Goal: Task Accomplishment & Management: Complete application form

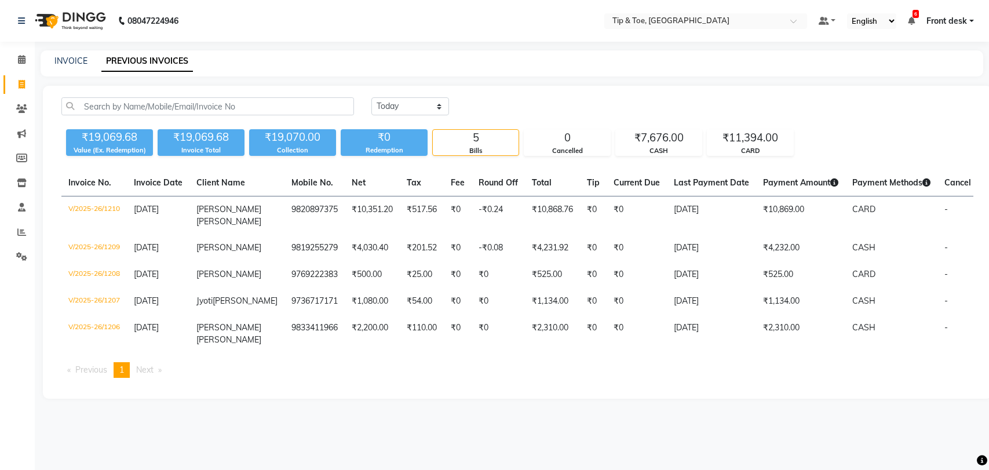
select select "[DATE]"
click at [13, 66] on span at bounding box center [22, 59] width 20 height 13
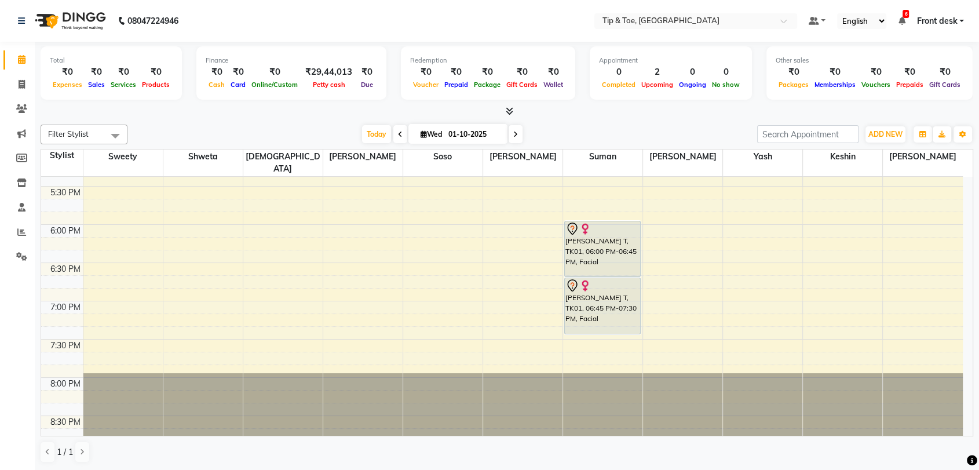
scroll to position [266, 0]
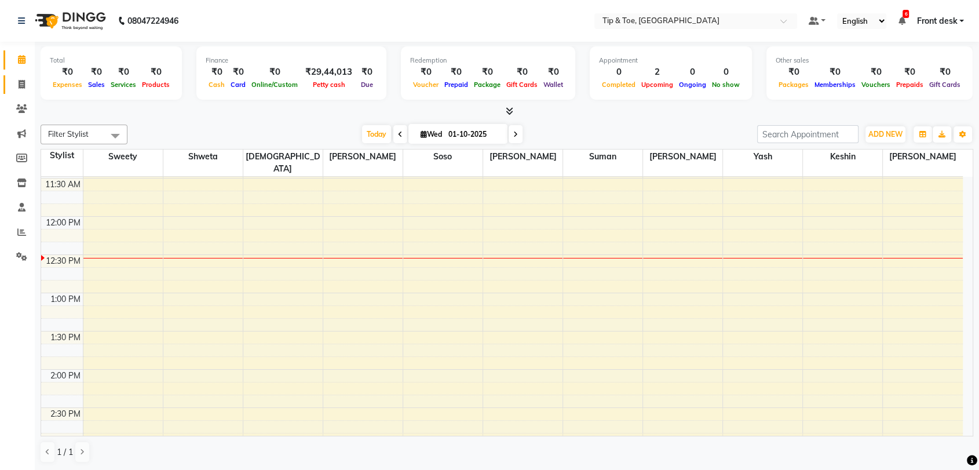
click at [21, 75] on link "Invoice" at bounding box center [17, 84] width 28 height 19
select select "service"
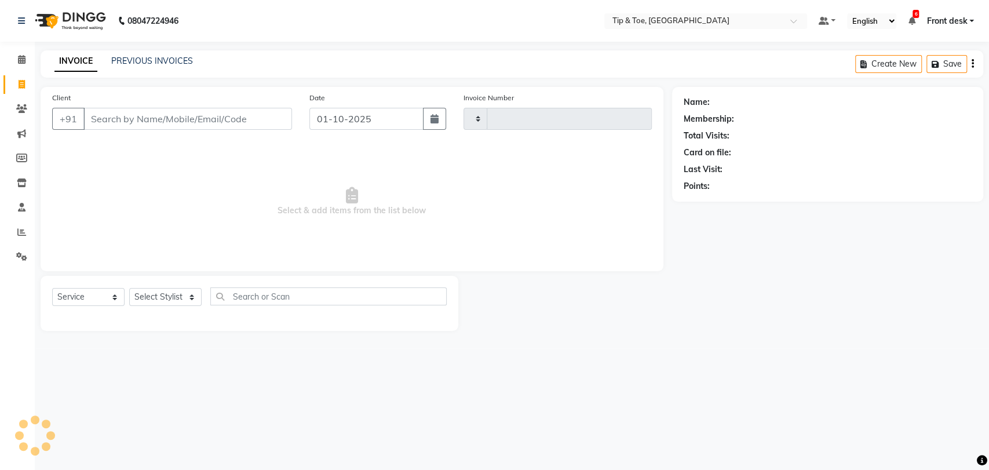
type input "1211"
select select "5942"
click at [176, 118] on input "Client" at bounding box center [187, 119] width 209 height 22
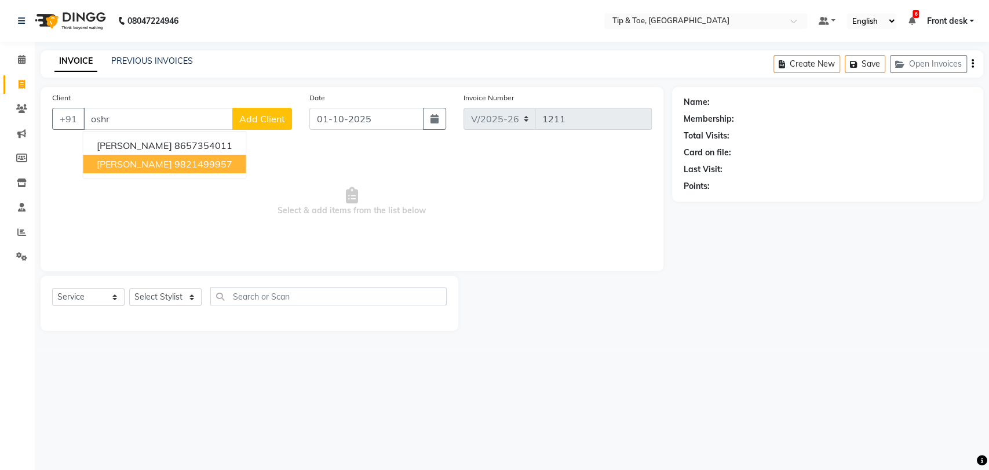
click at [166, 162] on span "[PERSON_NAME]" at bounding box center [134, 164] width 75 height 12
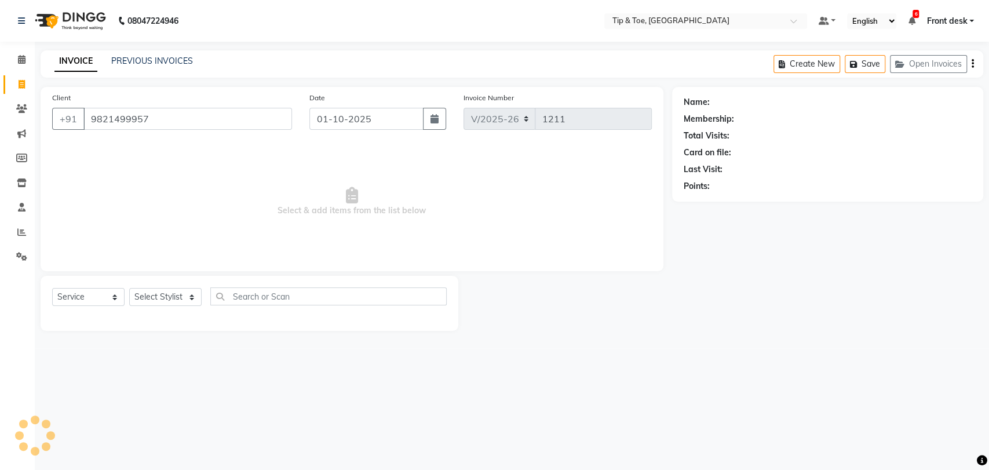
type input "9821499957"
select select "1: Object"
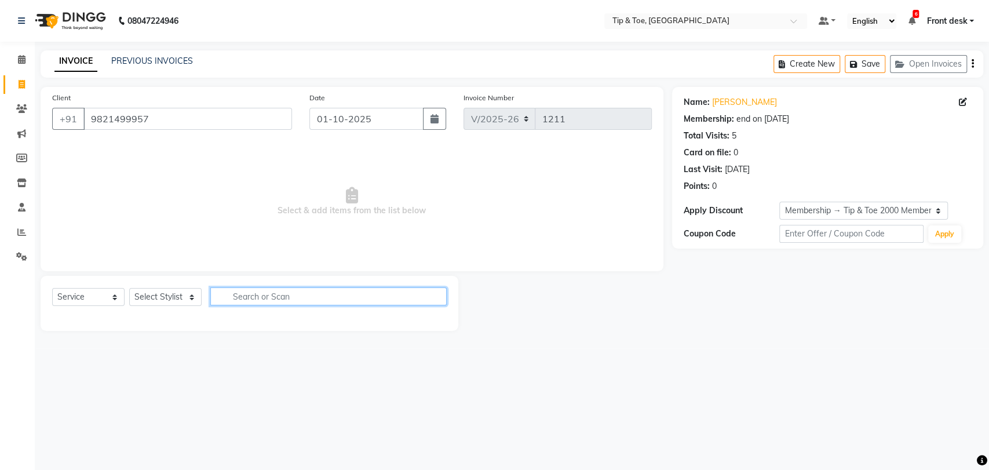
click at [248, 299] on input "text" at bounding box center [328, 296] width 236 height 18
click at [232, 297] on input "removal" at bounding box center [320, 296] width 220 height 18
type input "removal"
click at [149, 304] on select "Select Stylist [PERSON_NAME] Front desk [PERSON_NAME] [PERSON_NAME] [PERSON_NAM…" at bounding box center [165, 297] width 72 height 18
select select "87938"
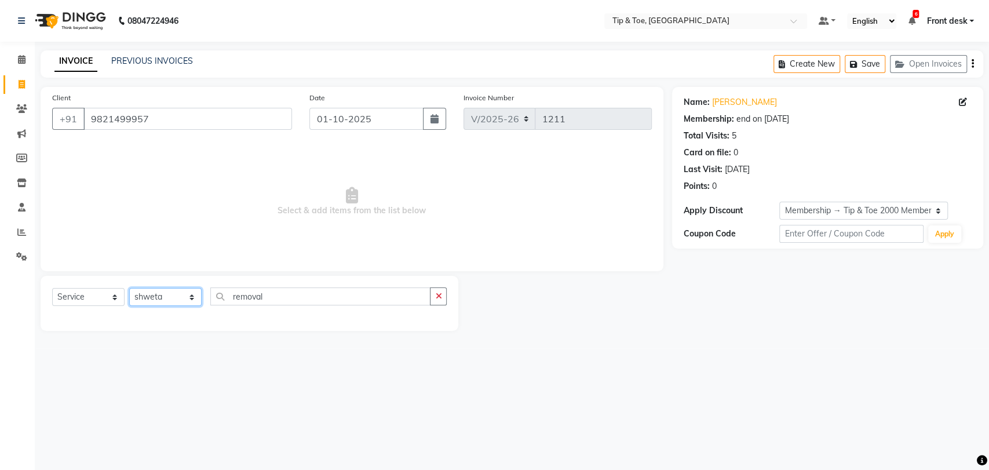
click at [129, 288] on select "Select Stylist [PERSON_NAME] Front desk [PERSON_NAME] [PERSON_NAME] [PERSON_NAM…" at bounding box center [165, 297] width 72 height 18
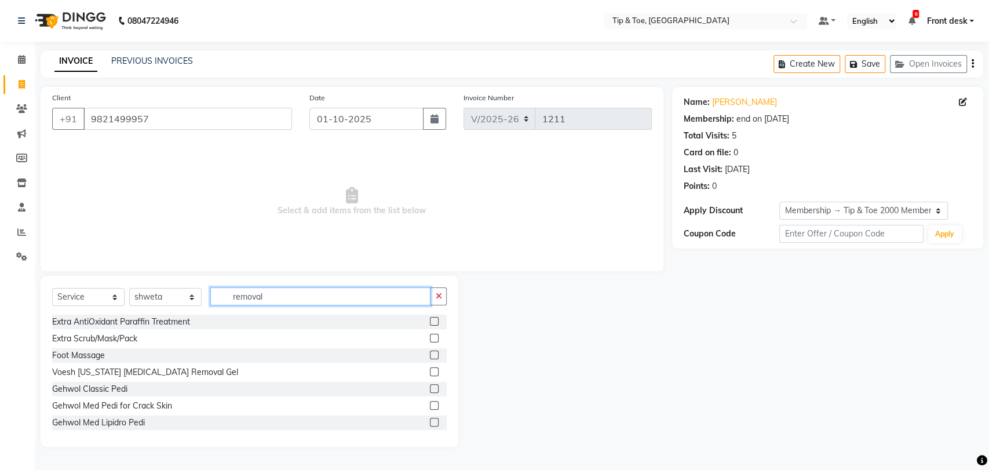
click at [255, 291] on input "removal" at bounding box center [320, 296] width 220 height 18
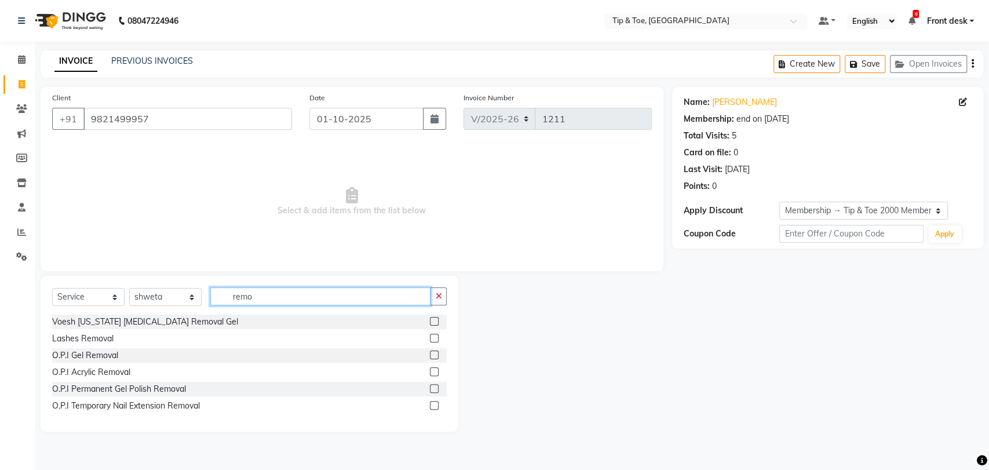
type input "remo"
click at [435, 371] on label at bounding box center [434, 371] width 9 height 9
click at [435, 371] on input "checkbox" at bounding box center [434, 372] width 8 height 8
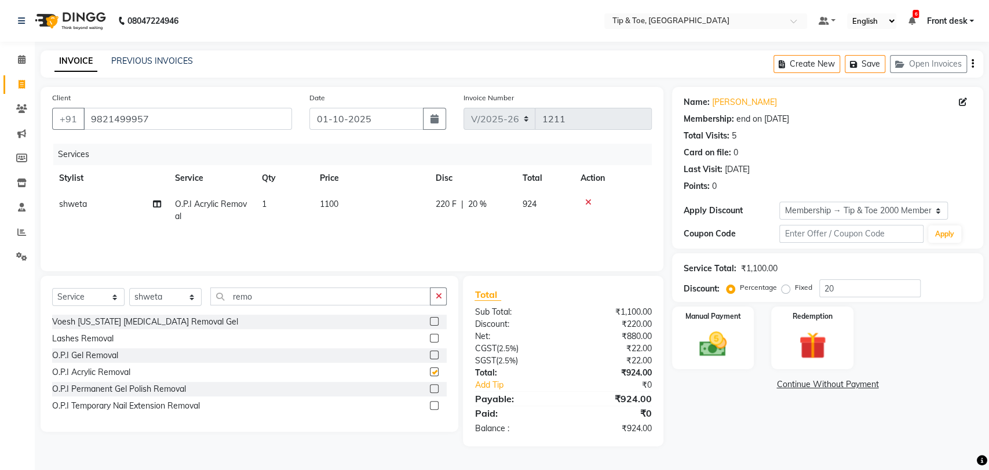
checkbox input "false"
click at [727, 334] on img at bounding box center [713, 344] width 46 height 32
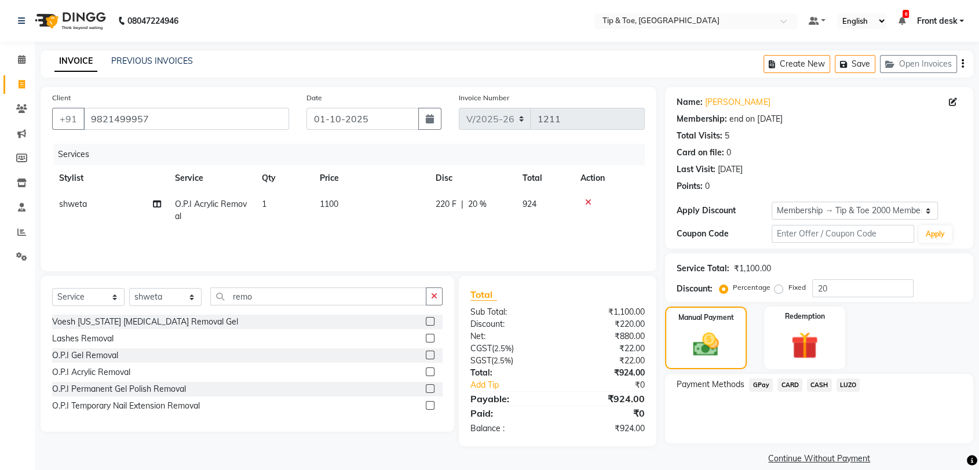
click at [813, 386] on span "CASH" at bounding box center [819, 384] width 25 height 13
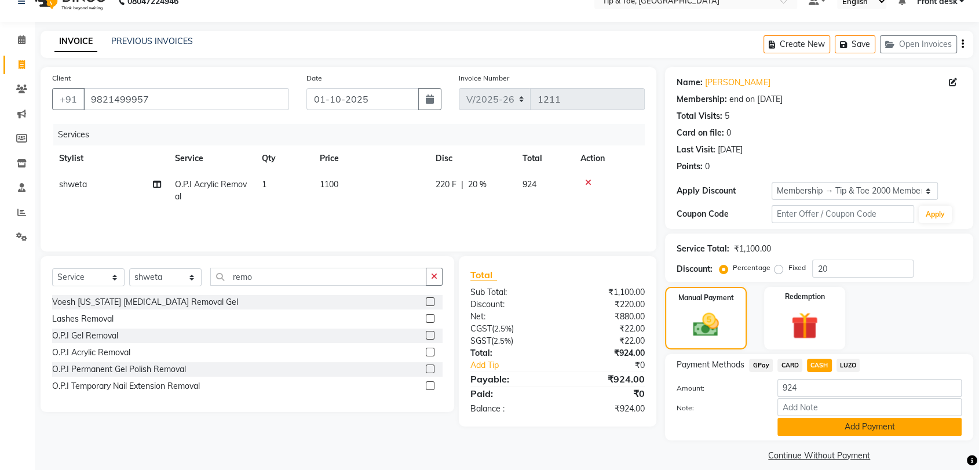
scroll to position [31, 0]
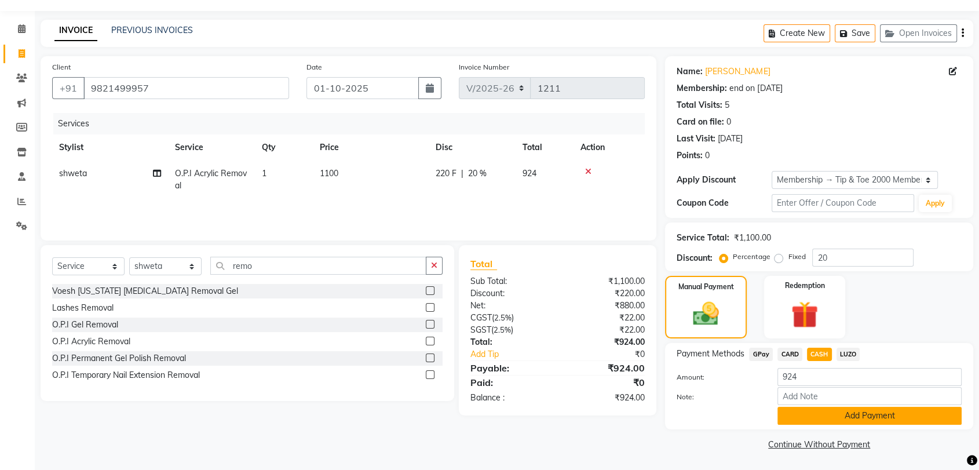
click at [813, 410] on button "Add Payment" at bounding box center [869, 416] width 184 height 18
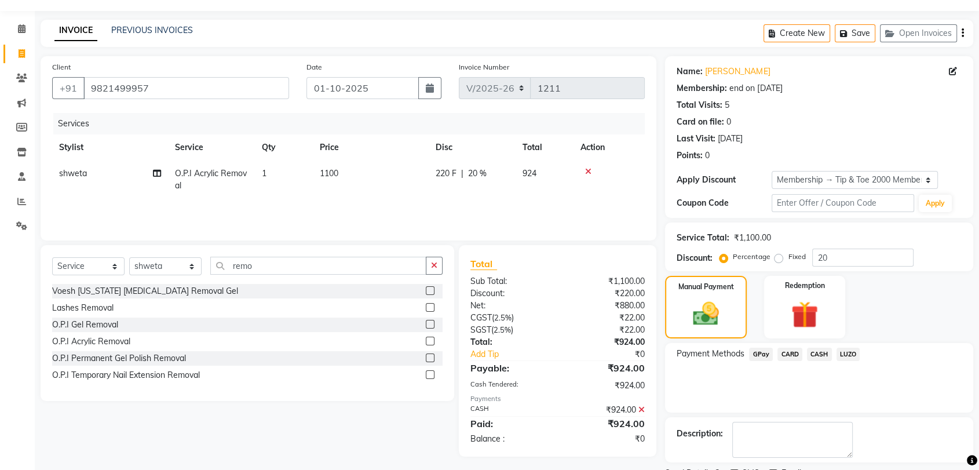
scroll to position [79, 0]
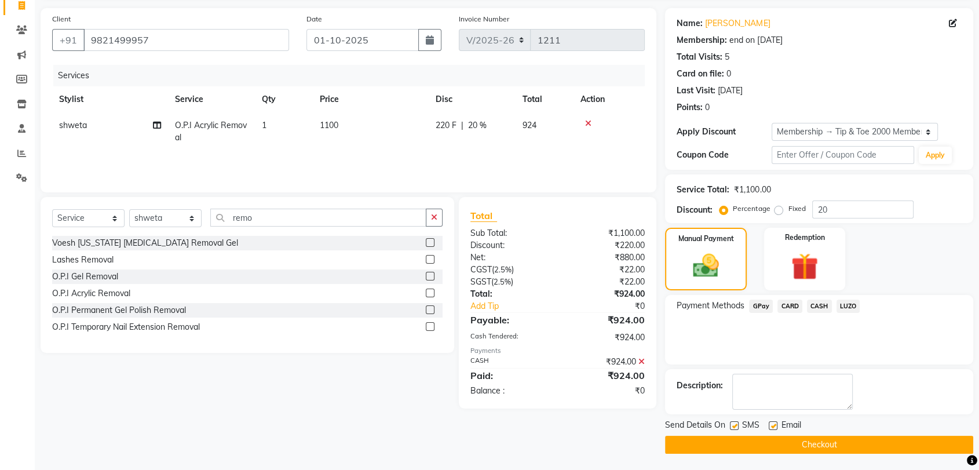
click at [796, 443] on button "Checkout" at bounding box center [819, 445] width 308 height 18
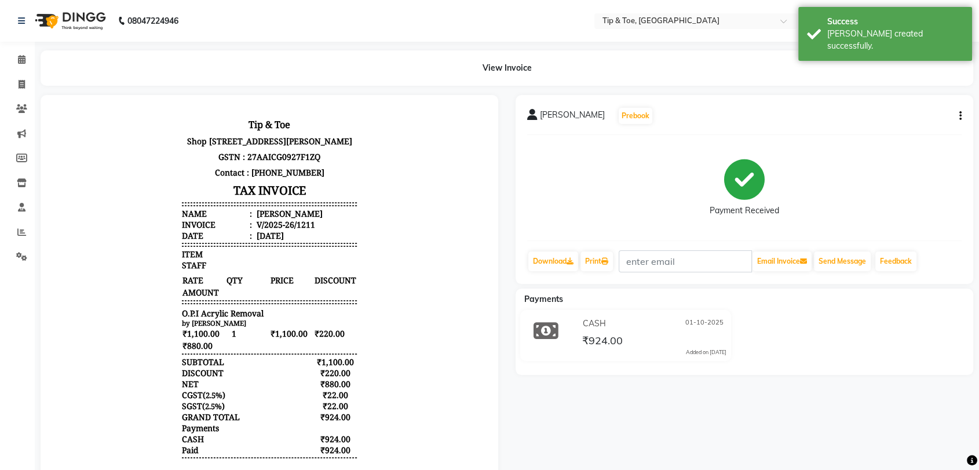
drag, startPoint x: 246, startPoint y: 237, endPoint x: 331, endPoint y: 239, distance: 85.2
click at [331, 219] on li "Name : [PERSON_NAME]" at bounding box center [269, 213] width 175 height 11
copy div "[PERSON_NAME]"
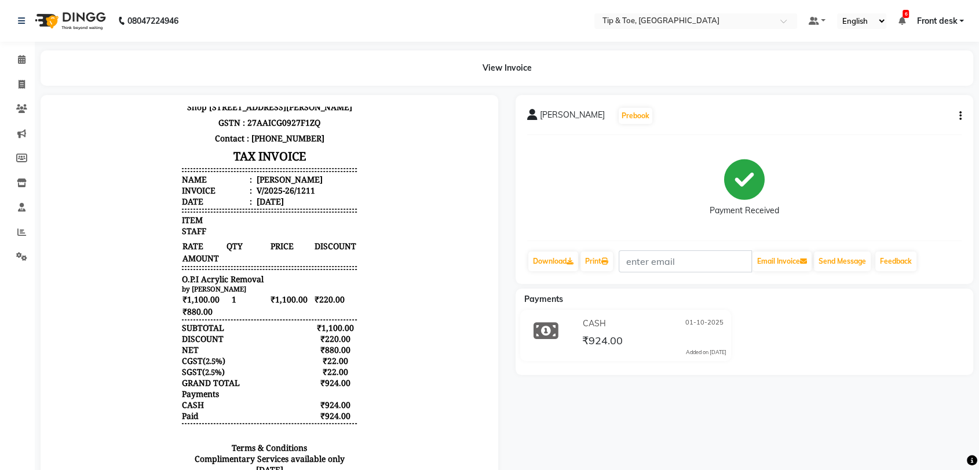
scroll to position [64, 0]
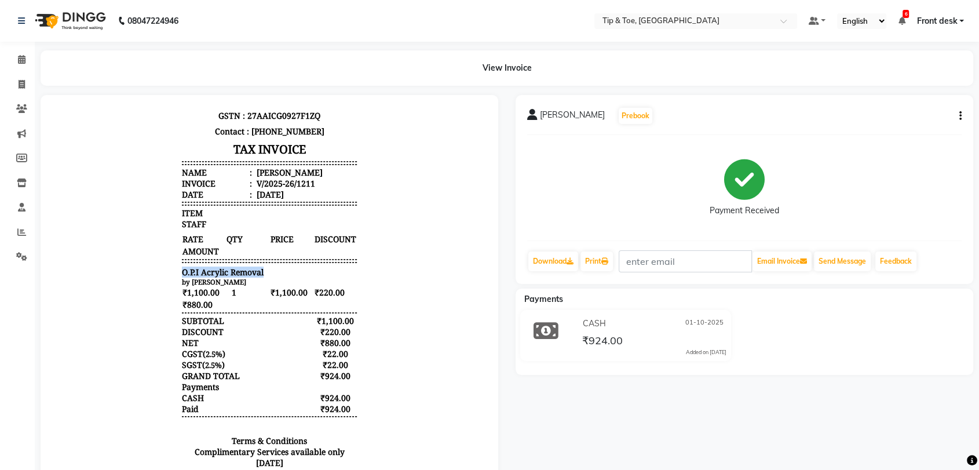
copy span "O.P.I Acrylic Removal"
click at [596, 251] on link "Print" at bounding box center [596, 261] width 32 height 20
